Goal: Task Accomplishment & Management: Manage account settings

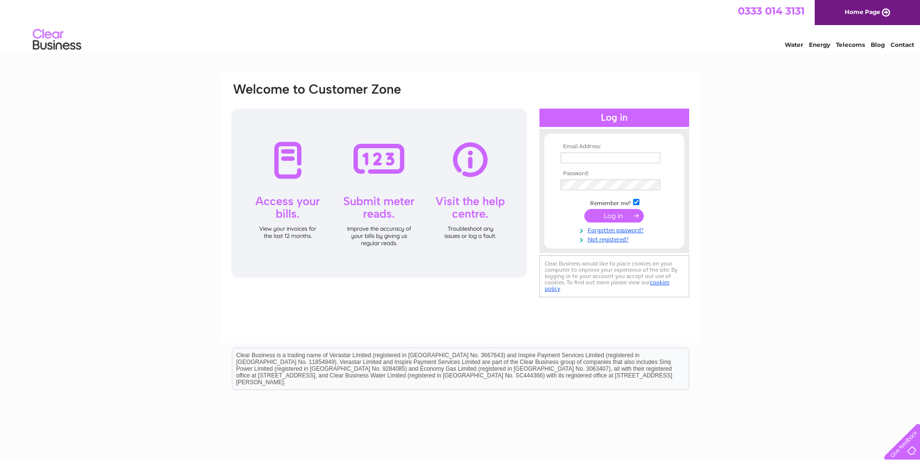
type input "[EMAIL_ADDRESS][DOMAIN_NAME]"
click at [618, 212] on input "submit" at bounding box center [614, 216] width 59 height 14
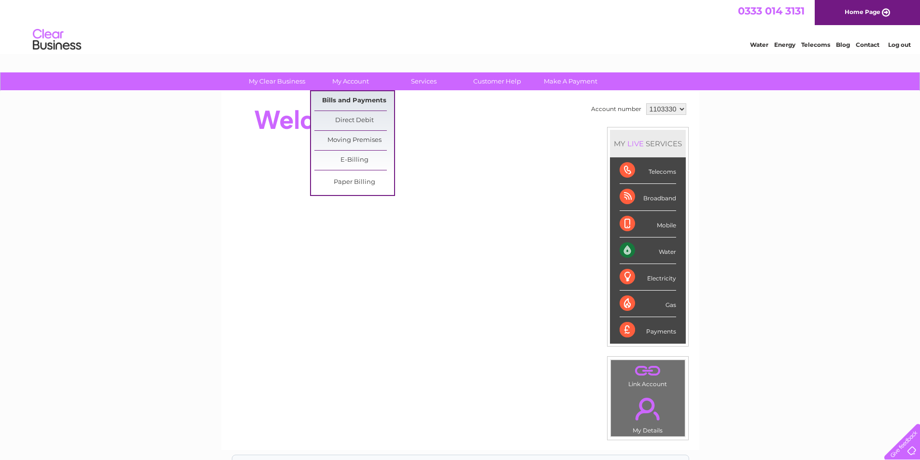
click at [348, 101] on link "Bills and Payments" at bounding box center [355, 100] width 80 height 19
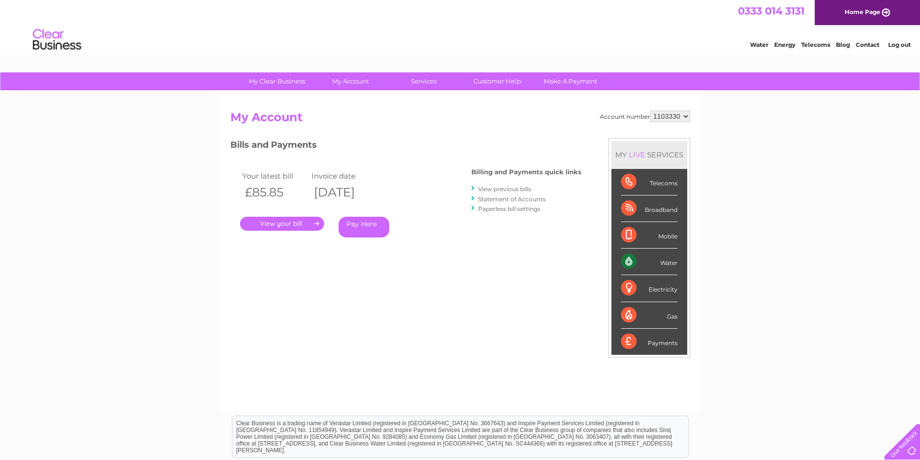
click at [289, 222] on link "." at bounding box center [282, 224] width 84 height 14
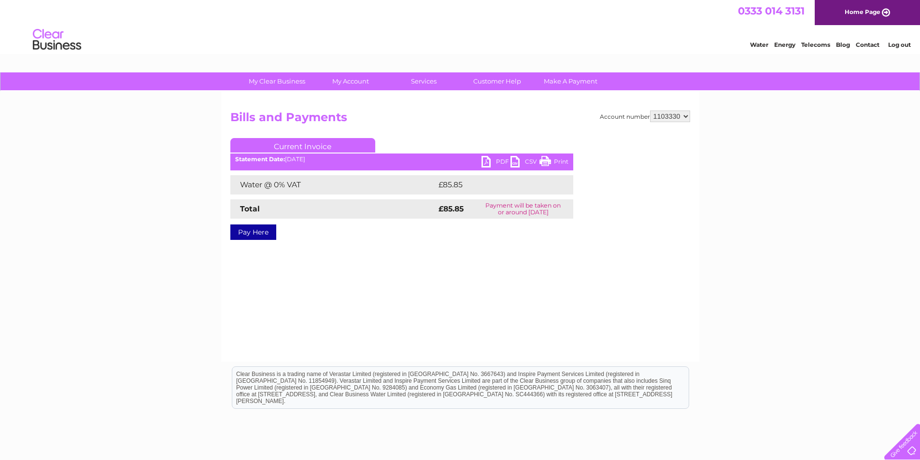
click at [486, 161] on link "PDF" at bounding box center [496, 163] width 29 height 14
